Goal: Navigation & Orientation: Understand site structure

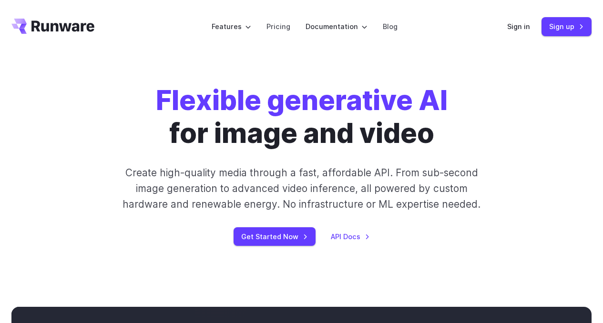
click at [78, 27] on icon "Go to /" at bounding box center [62, 25] width 63 height 11
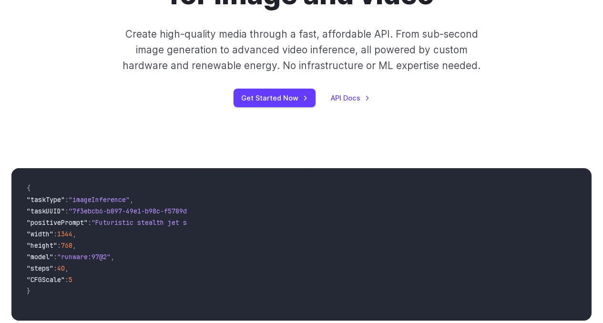
scroll to position [238, 0]
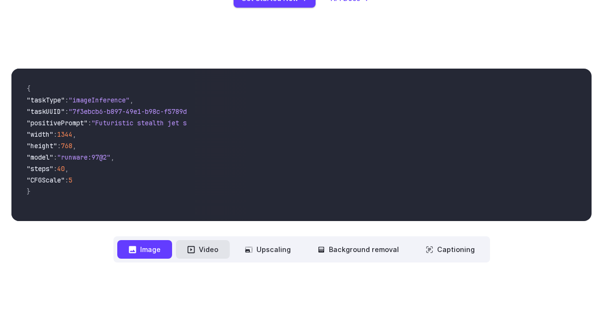
click at [192, 249] on icon at bounding box center [191, 250] width 8 height 8
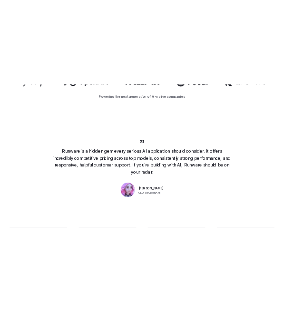
scroll to position [714, 0]
